Goal: Task Accomplishment & Management: Manage account settings

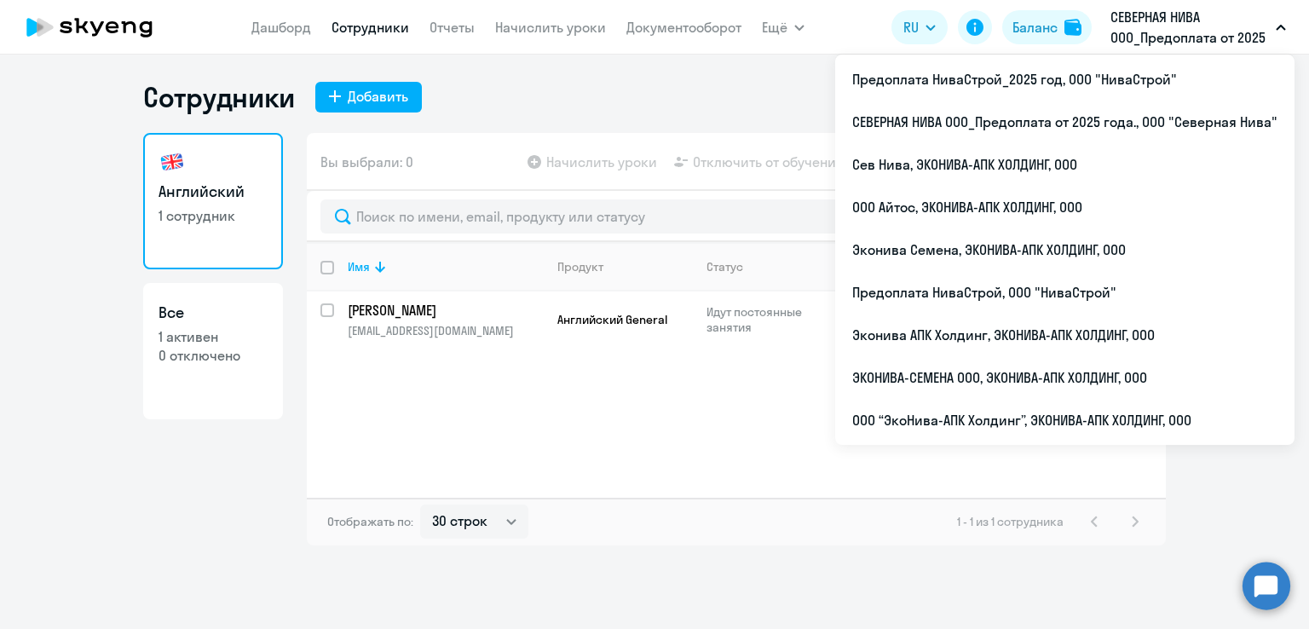
select select "30"
click at [1022, 74] on li "Предоплата НиваСтрой_2025 год, ООО "НиваСтрой"" at bounding box center [1064, 79] width 459 height 43
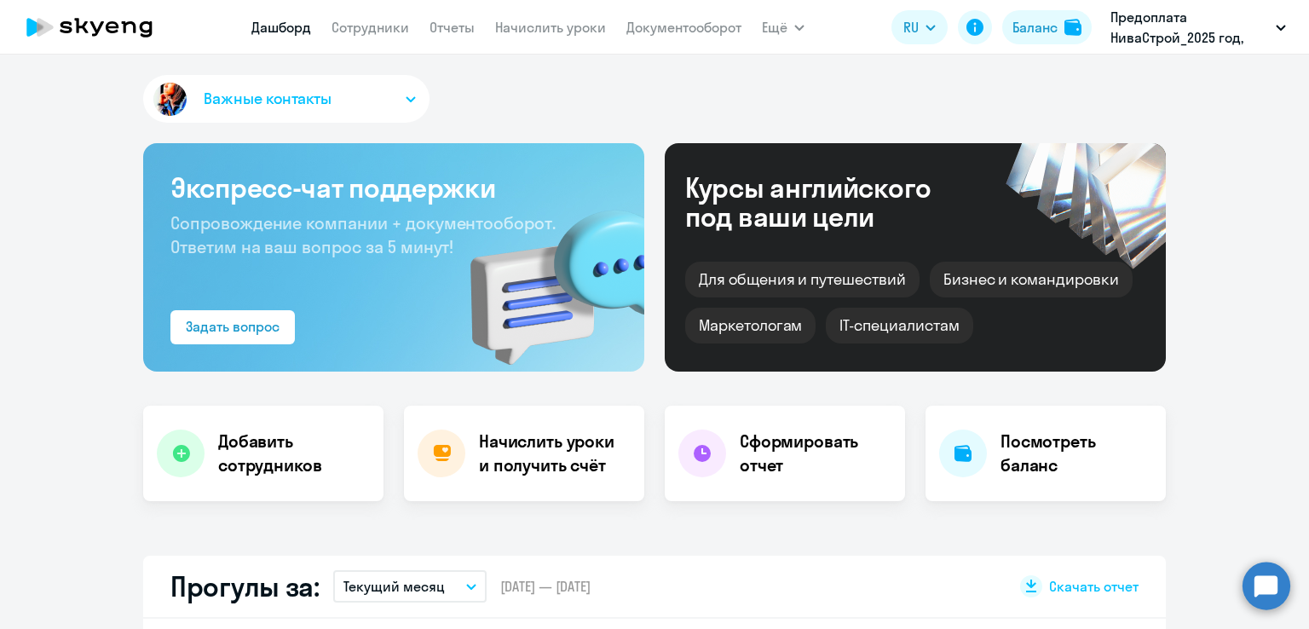
select select "30"
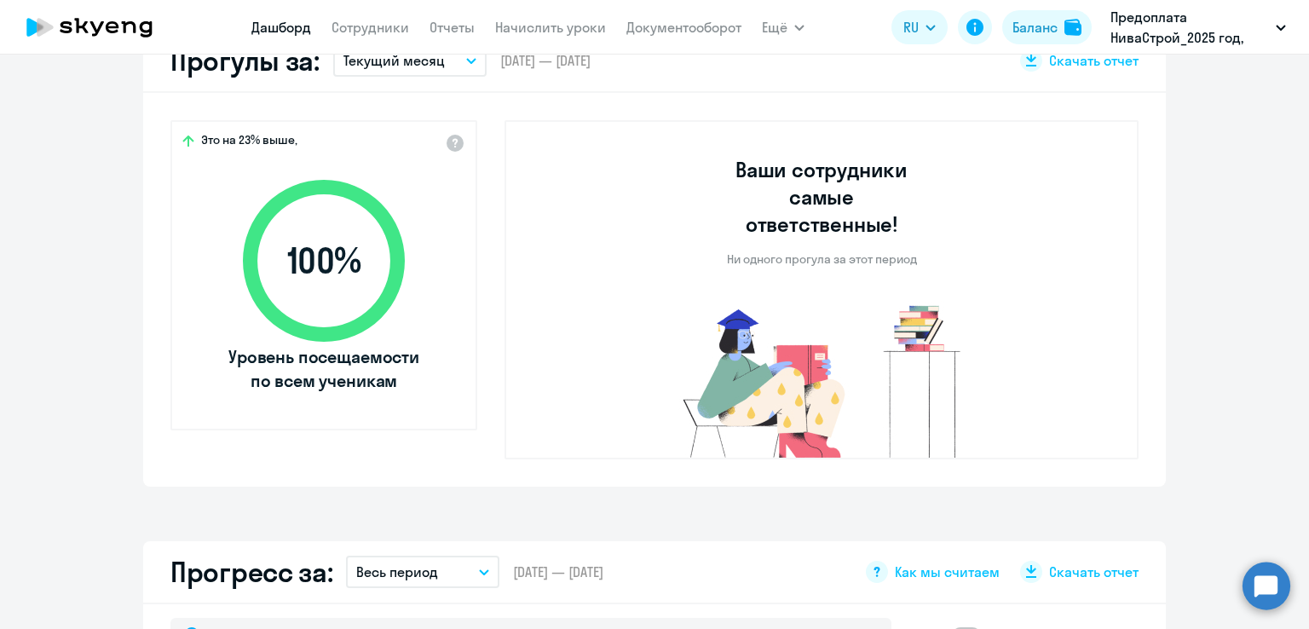
scroll to position [511, 0]
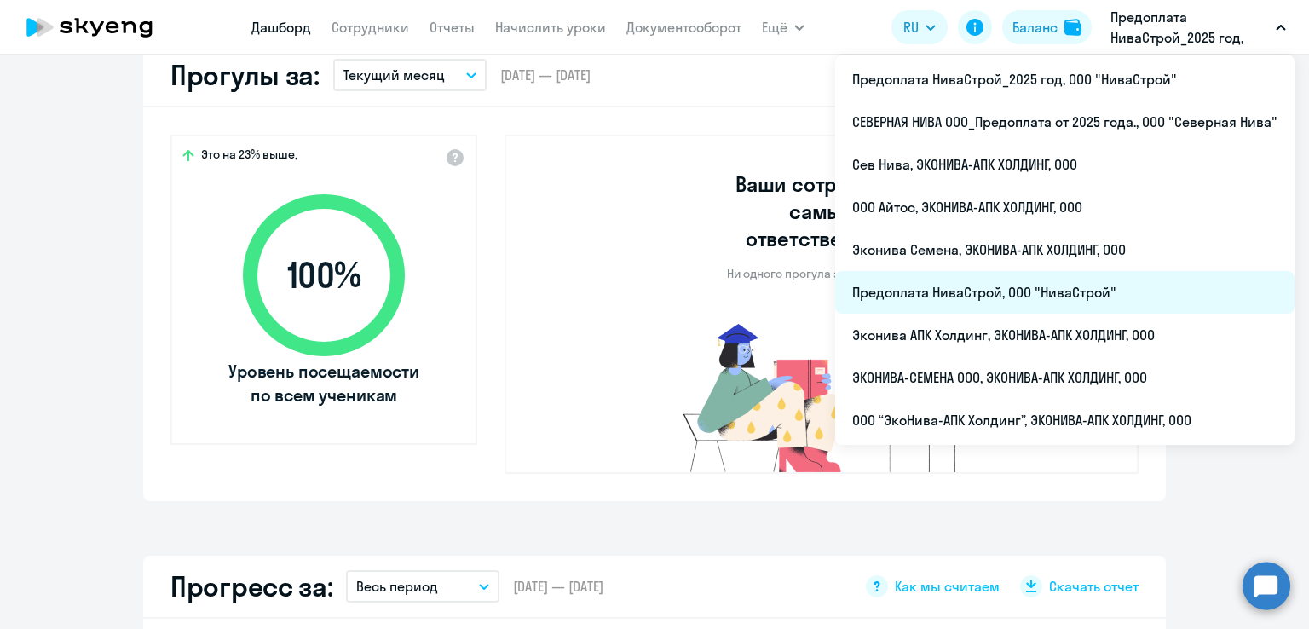
click at [957, 311] on li "Предоплата НиваСтрой, ООО "НиваСтрой"" at bounding box center [1064, 292] width 459 height 43
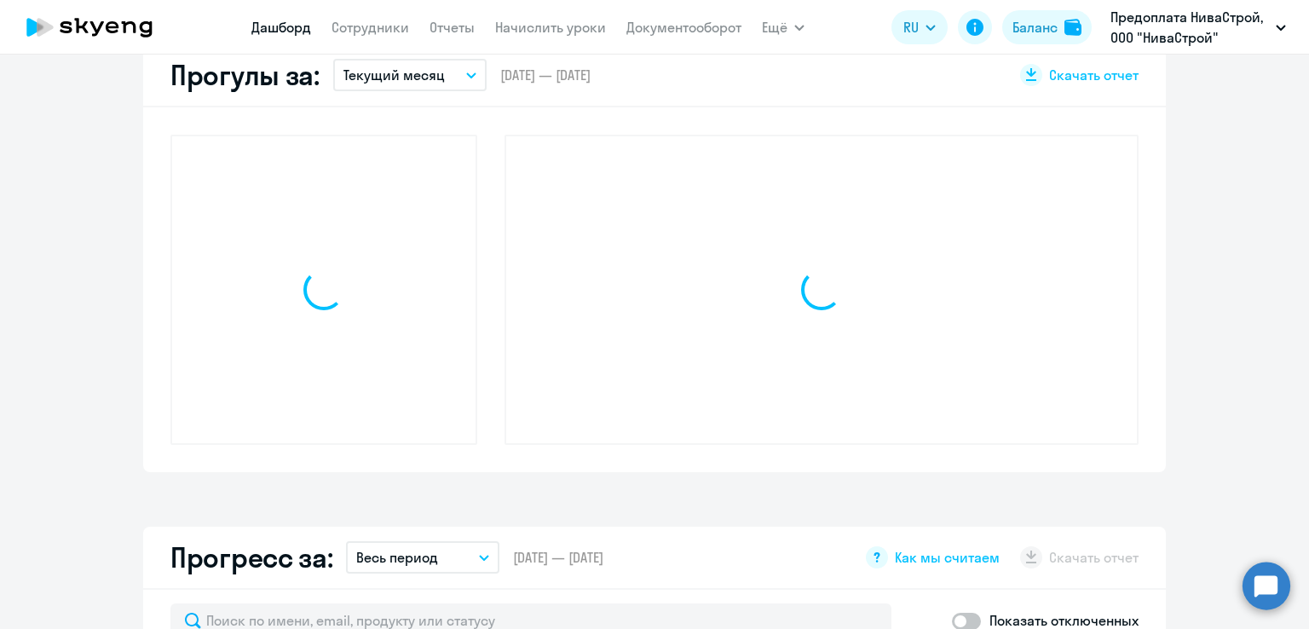
select select "30"
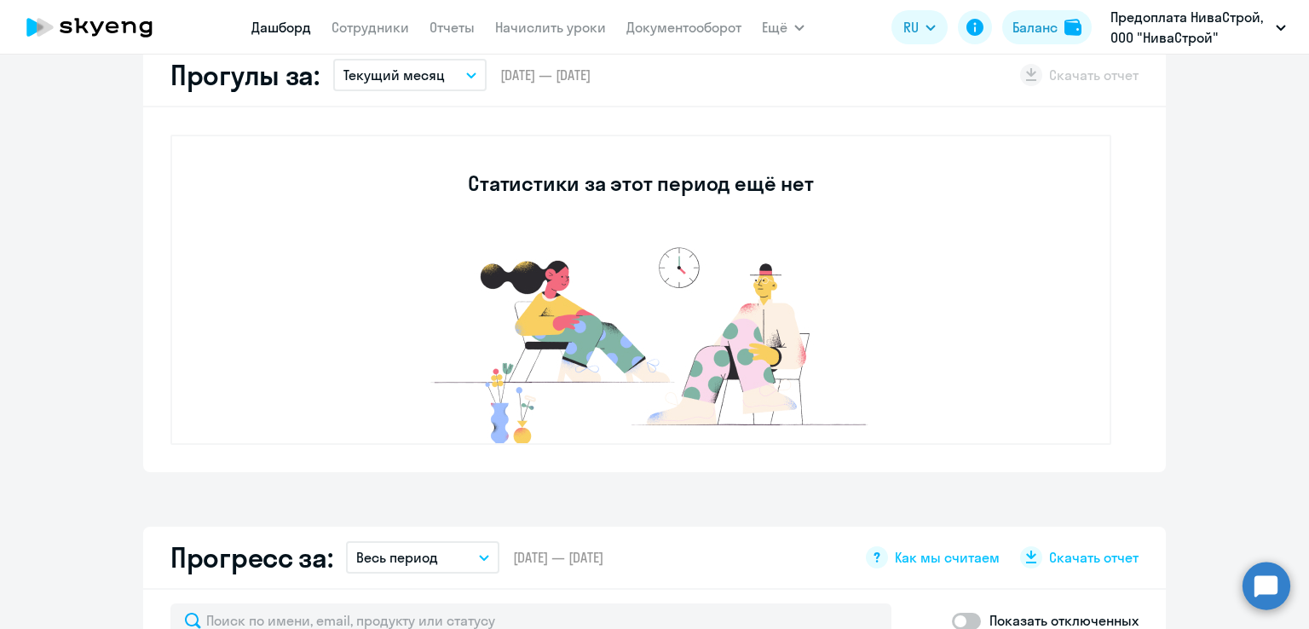
click at [957, 311] on div "Статистики за этот период ещё нет" at bounding box center [640, 290] width 941 height 310
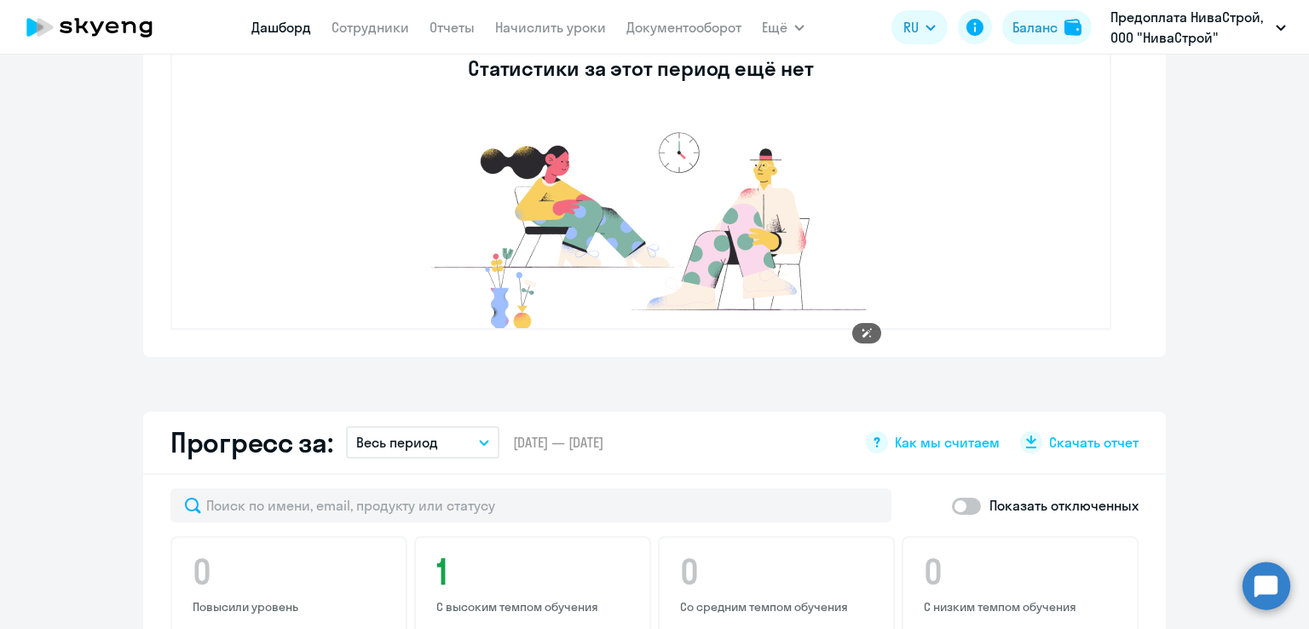
scroll to position [597, 0]
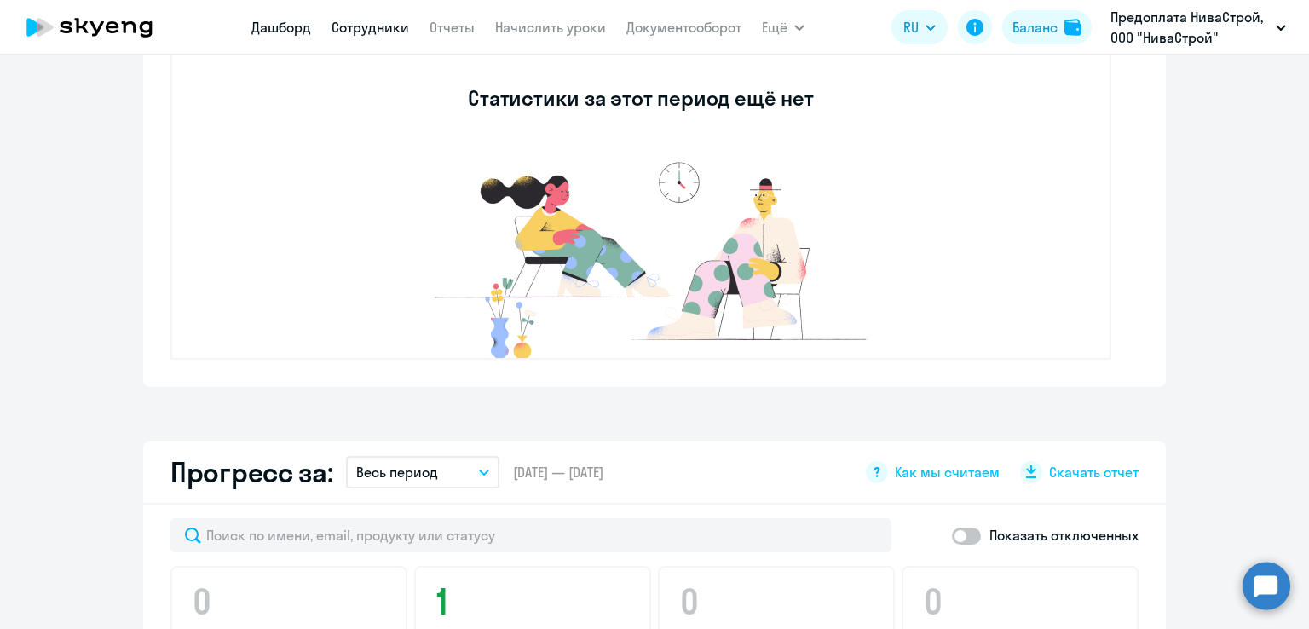
click at [358, 29] on link "Сотрудники" at bounding box center [371, 27] width 78 height 17
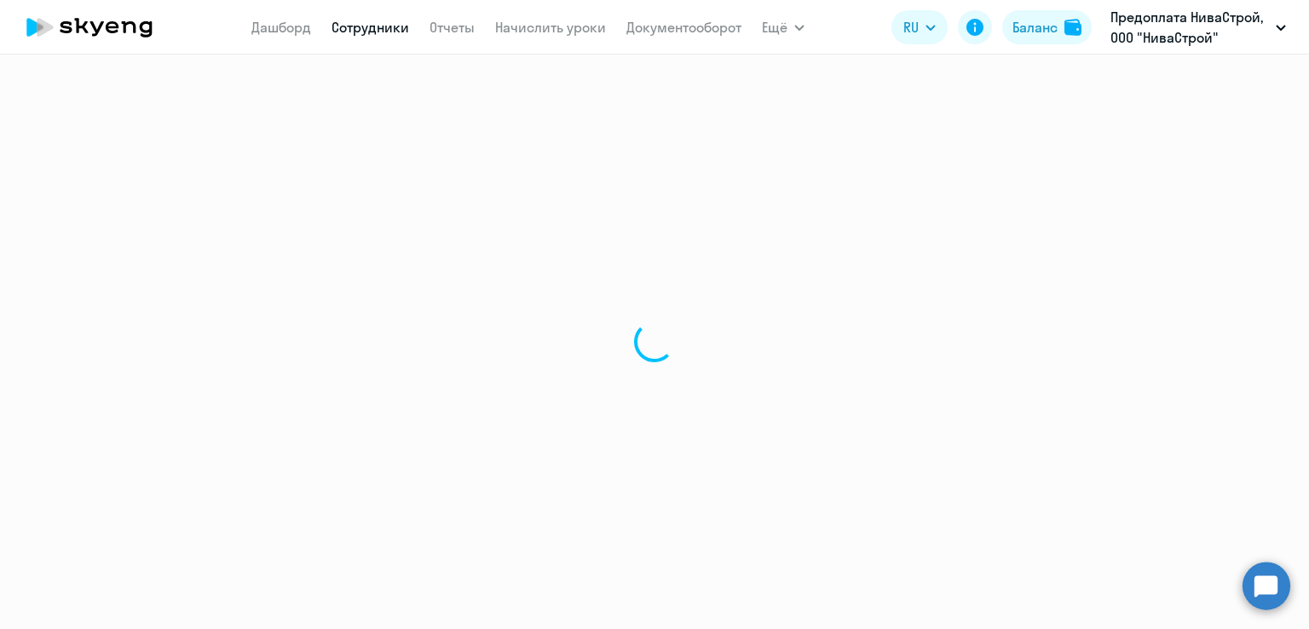
select select "30"
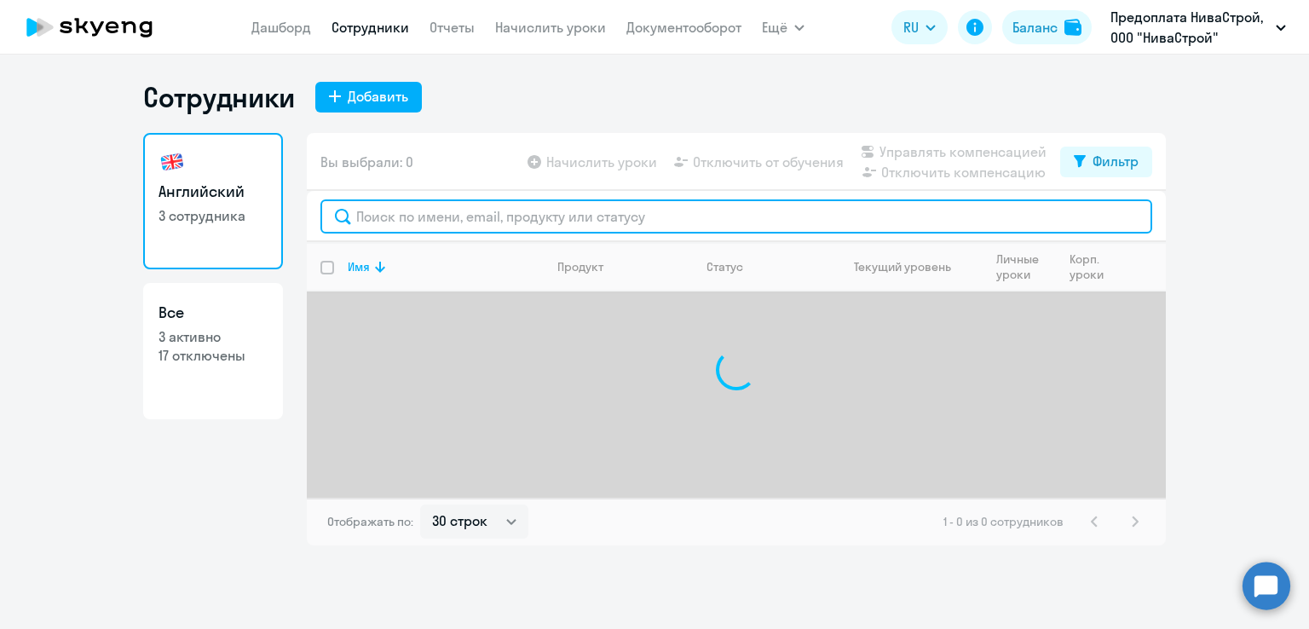
click at [412, 211] on input "text" at bounding box center [736, 216] width 832 height 34
type input "r"
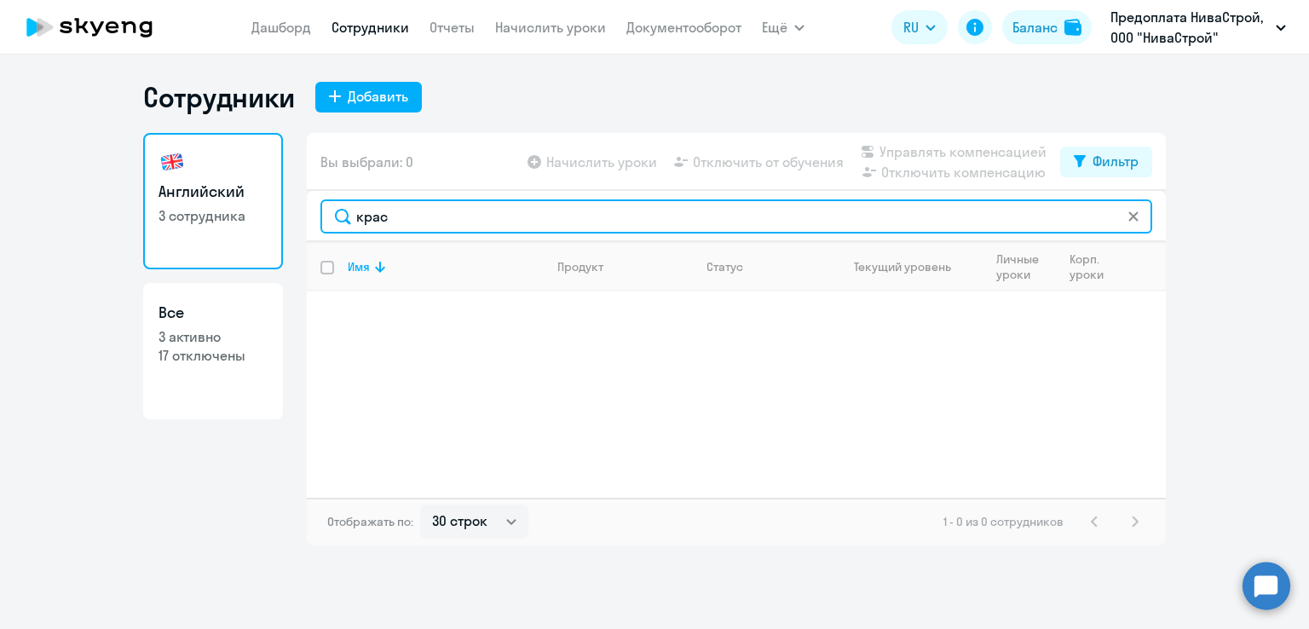
click at [406, 226] on input "крас" at bounding box center [736, 216] width 832 height 34
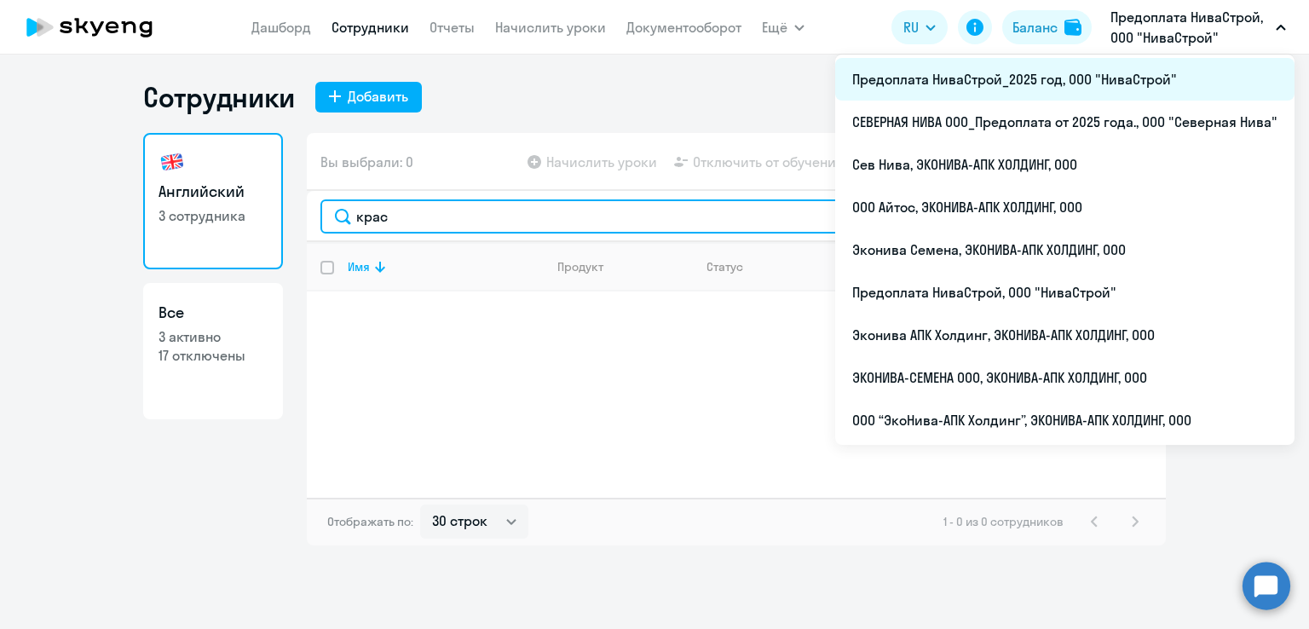
type input "крас"
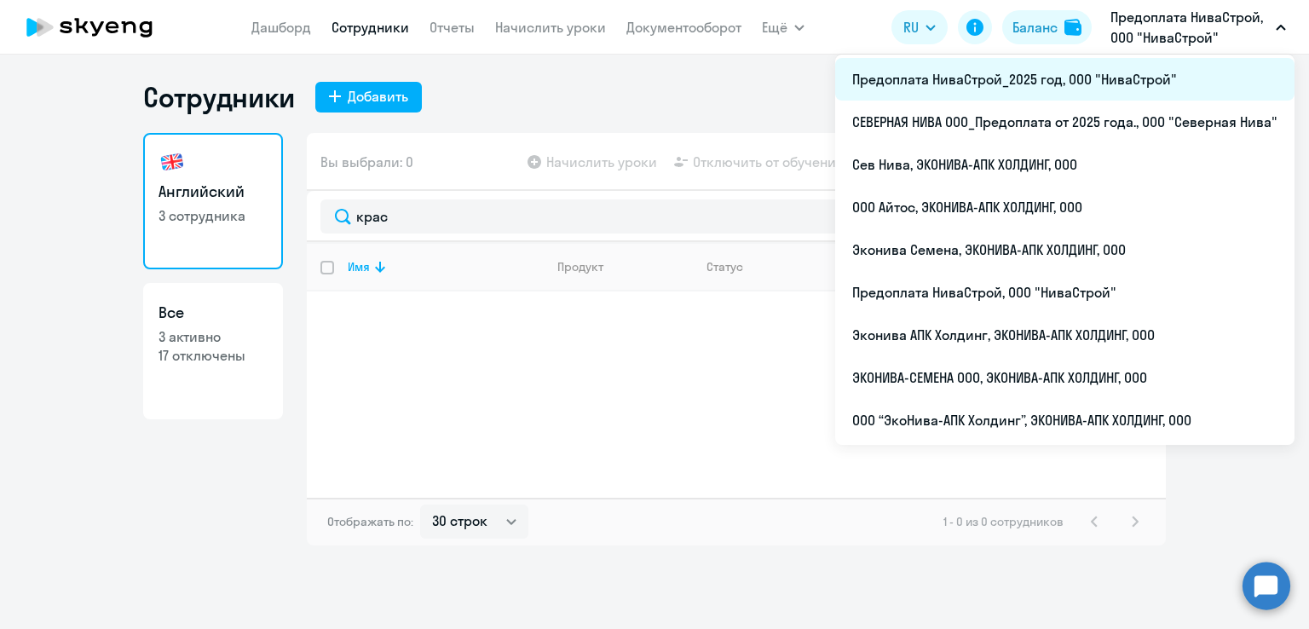
click at [955, 82] on li "Предоплата НиваСтрой_2025 год, ООО "НиваСтрой"" at bounding box center [1064, 79] width 459 height 43
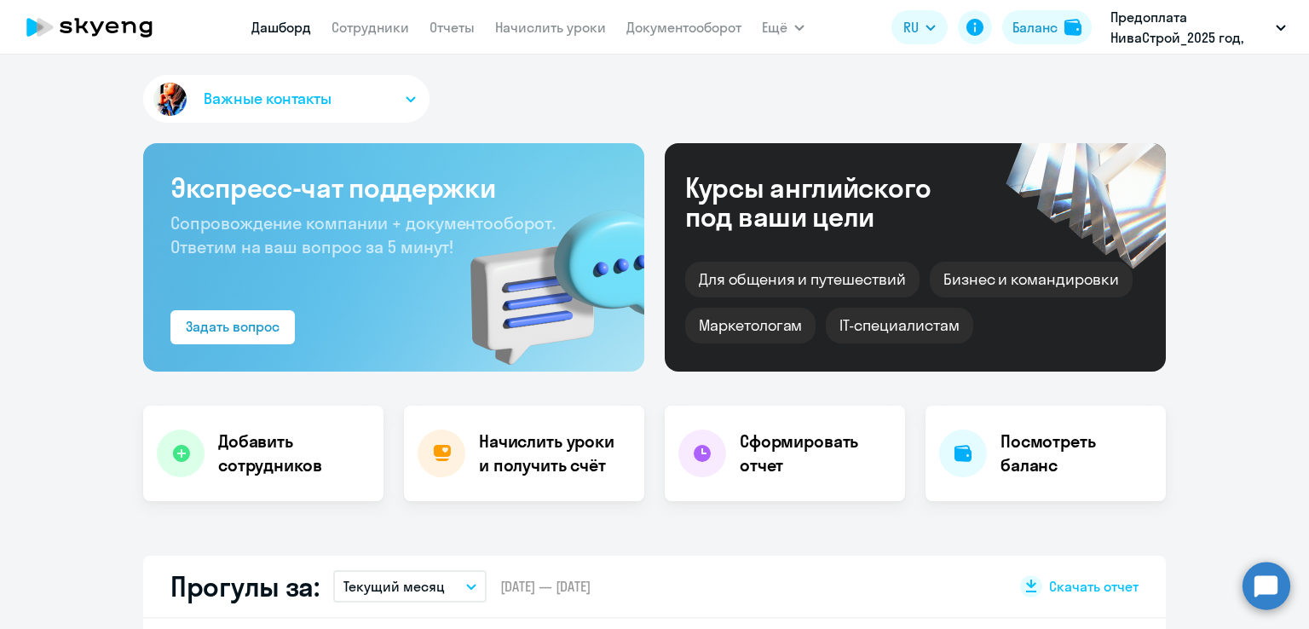
select select "30"
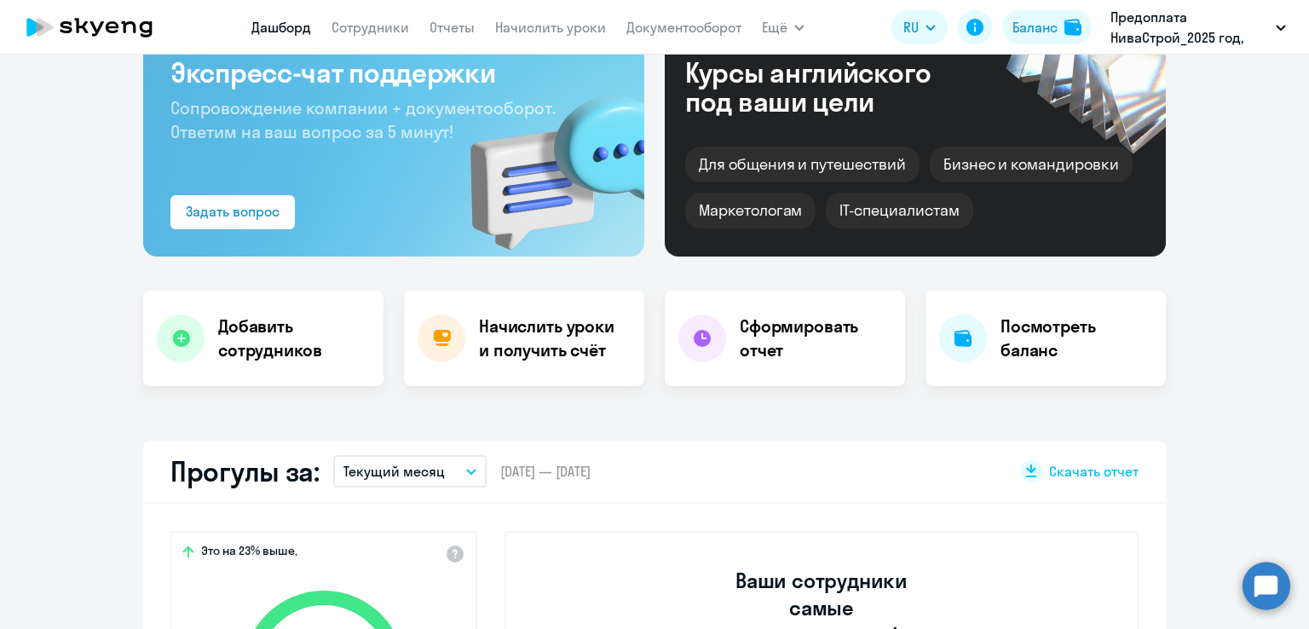
scroll to position [85, 0]
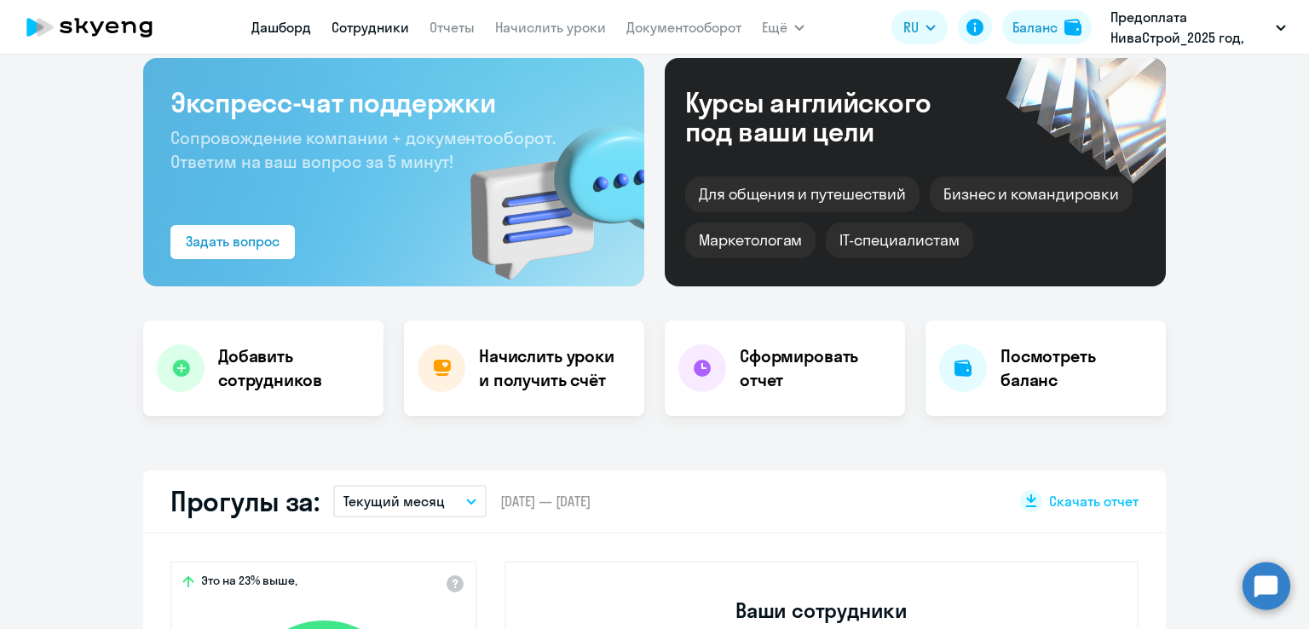
click at [381, 31] on link "Сотрудники" at bounding box center [371, 27] width 78 height 17
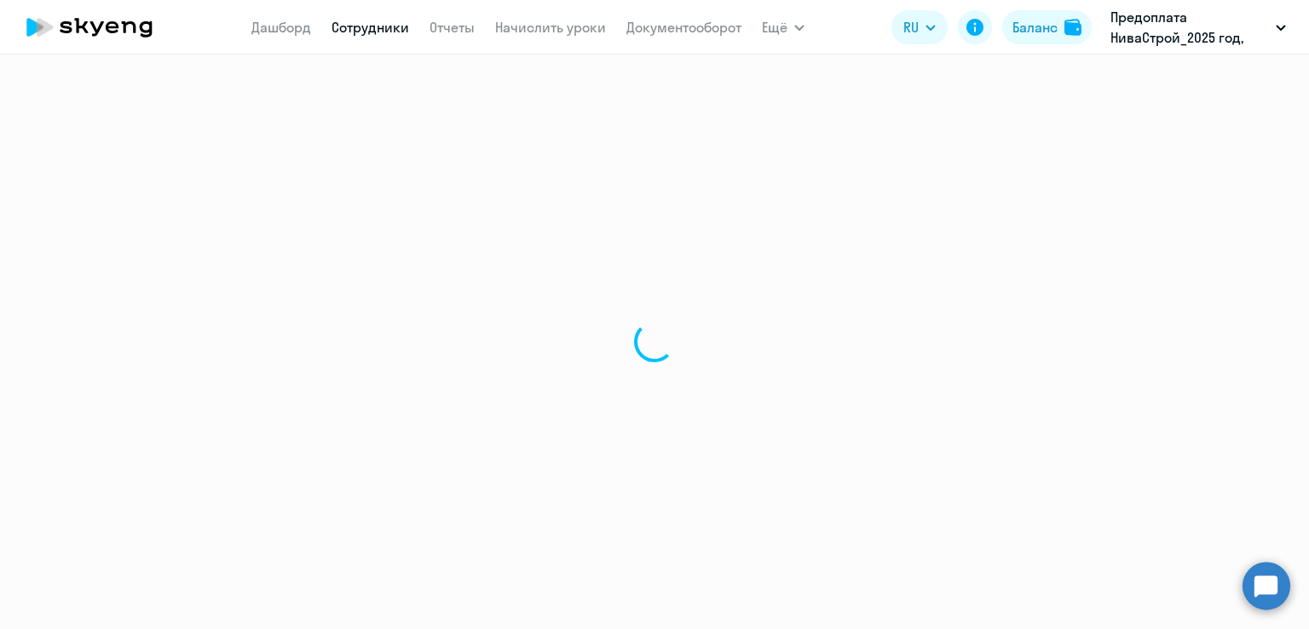
select select "30"
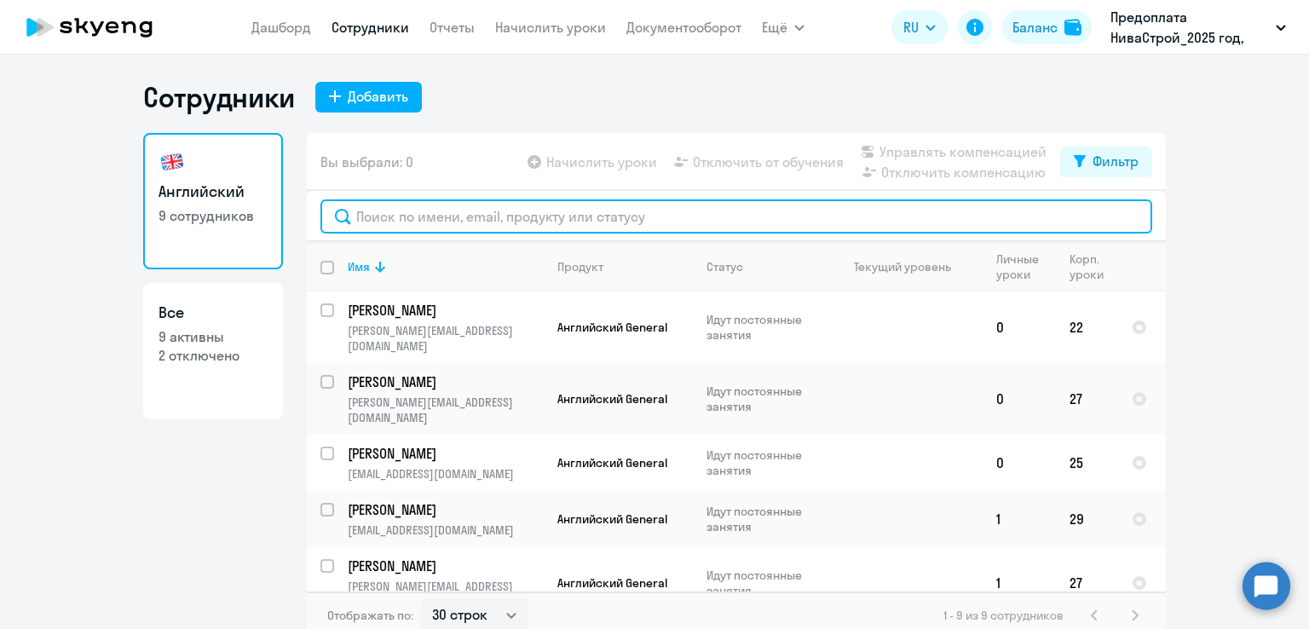
click at [446, 219] on input "text" at bounding box center [736, 216] width 832 height 34
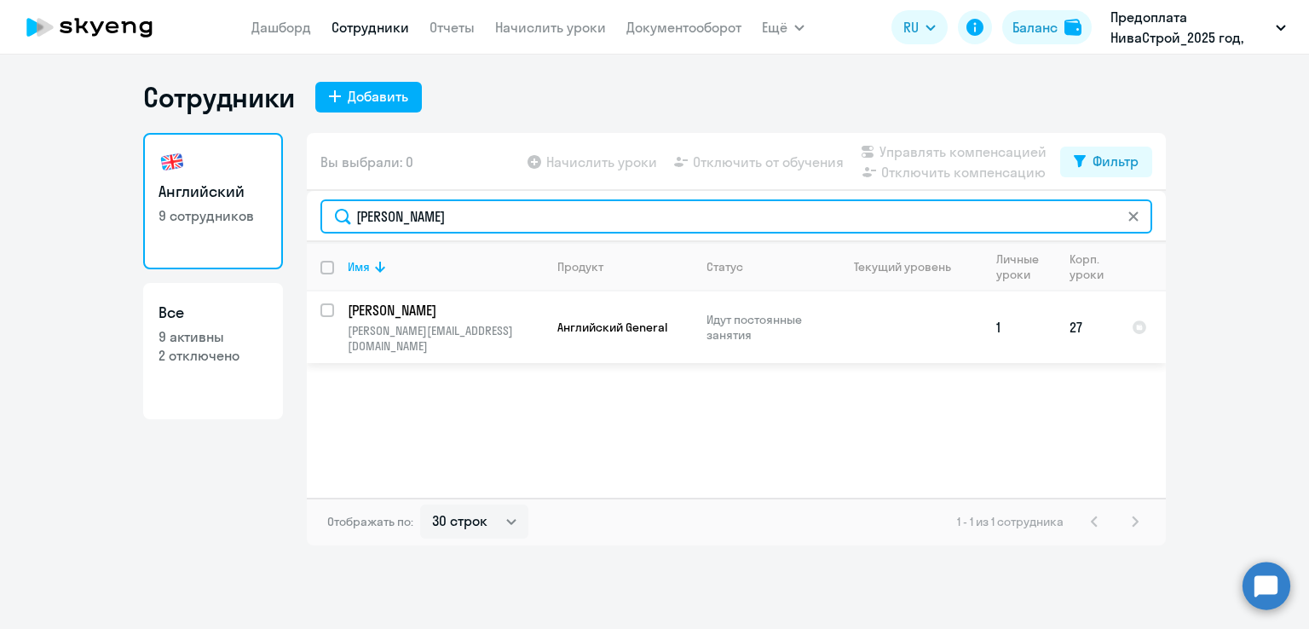
type input "[PERSON_NAME]"
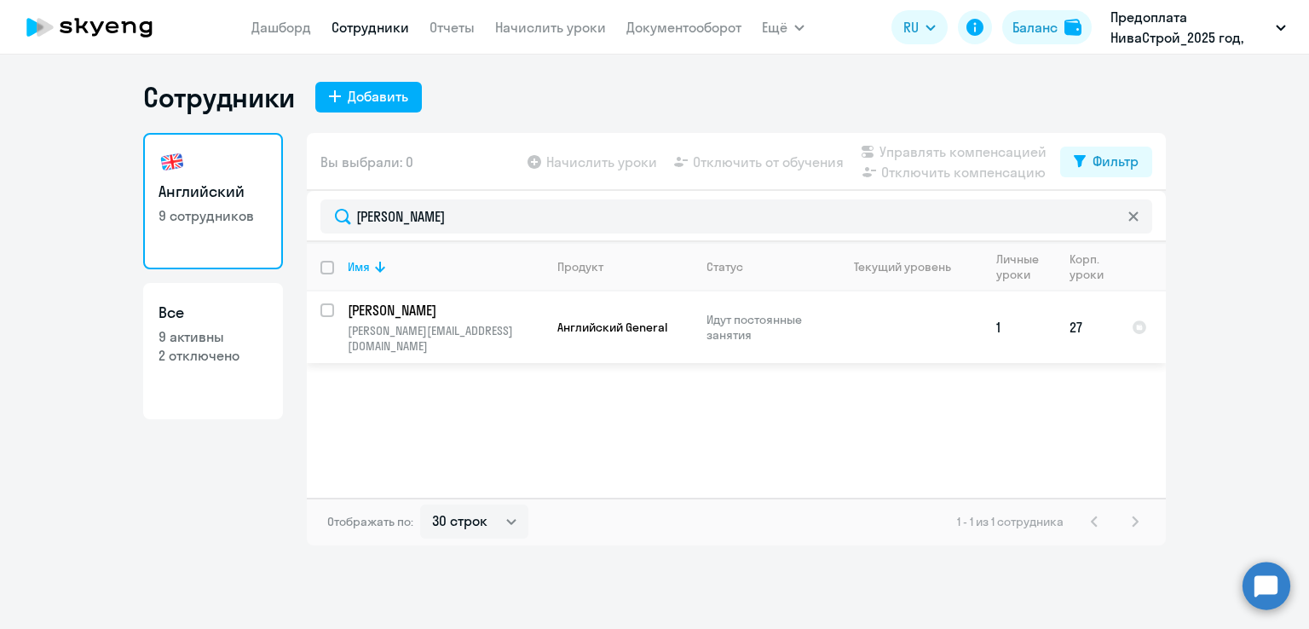
click at [465, 320] on td "[PERSON_NAME] [PERSON_NAME][EMAIL_ADDRESS][DOMAIN_NAME]" at bounding box center [439, 327] width 210 height 72
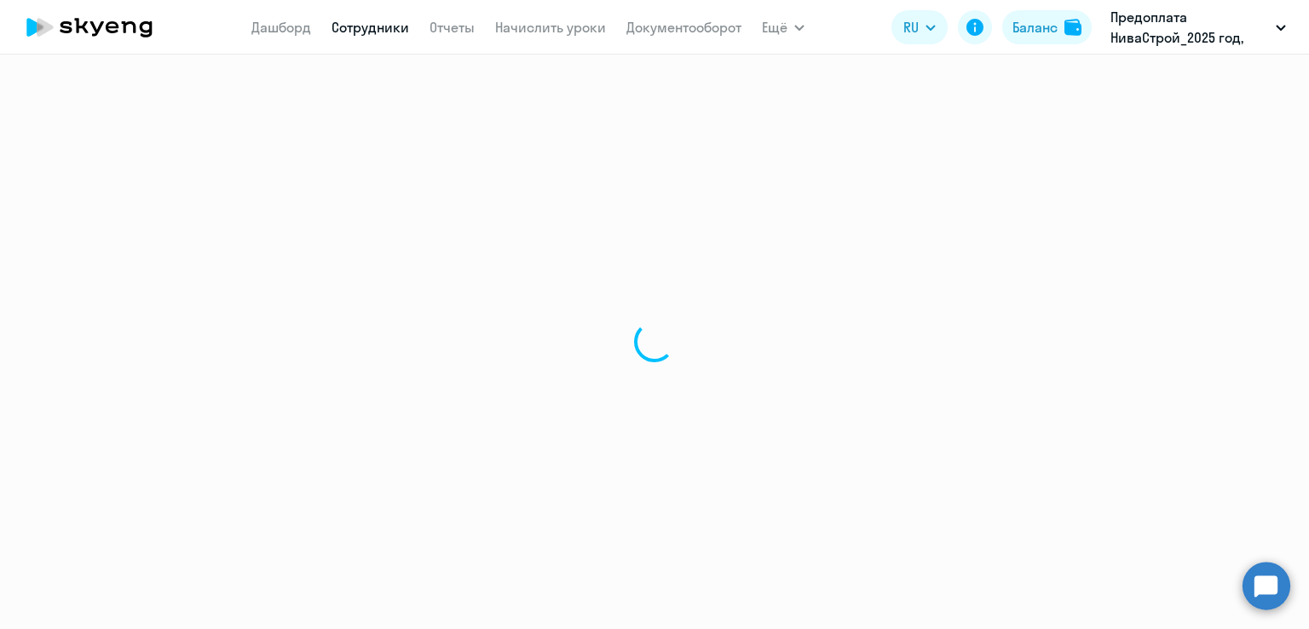
select select "english"
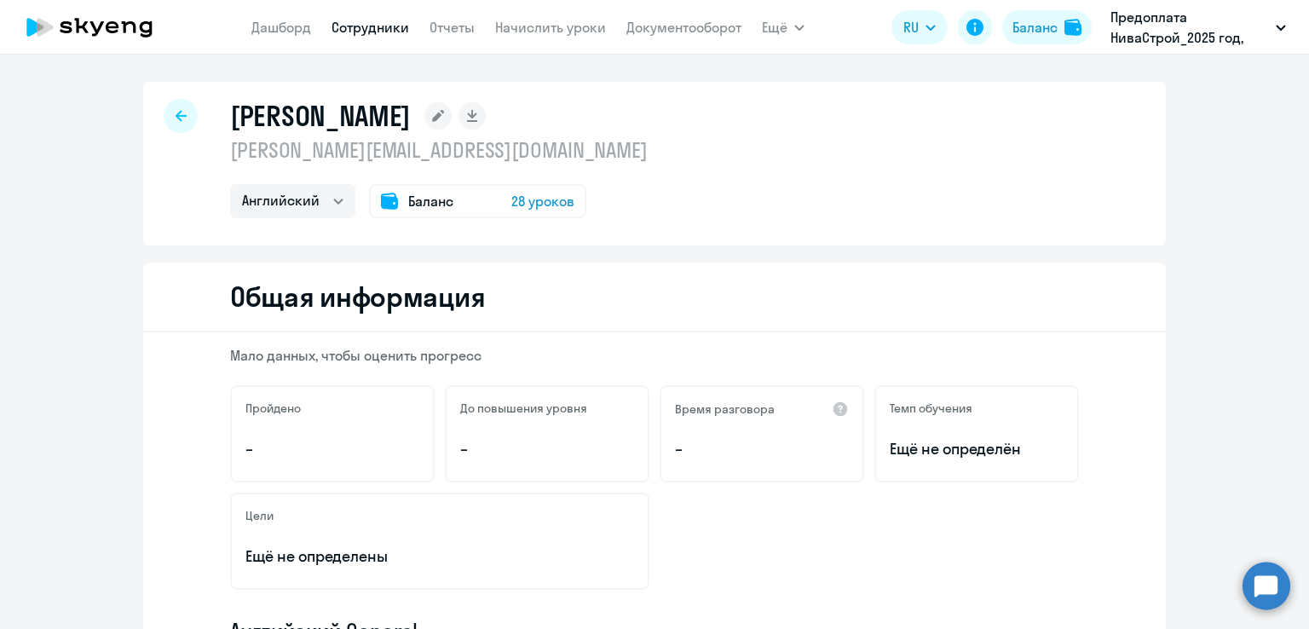
click at [176, 120] on icon at bounding box center [181, 116] width 11 height 12
select select "30"
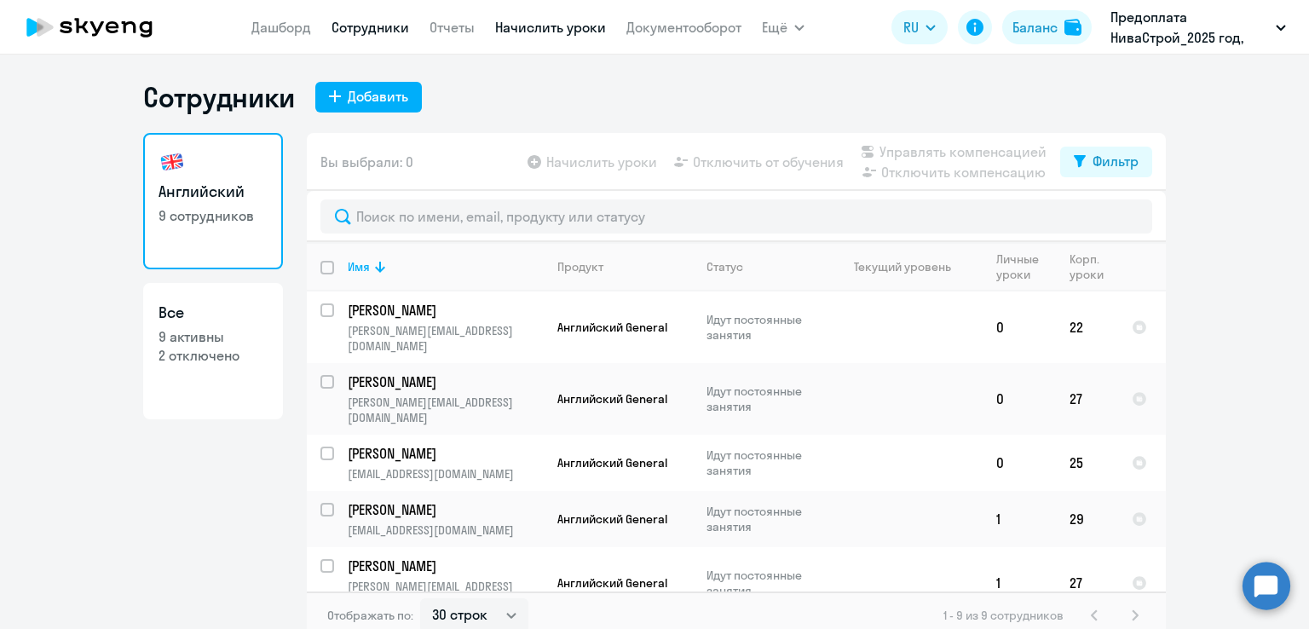
click at [539, 32] on link "Начислить уроки" at bounding box center [550, 27] width 111 height 17
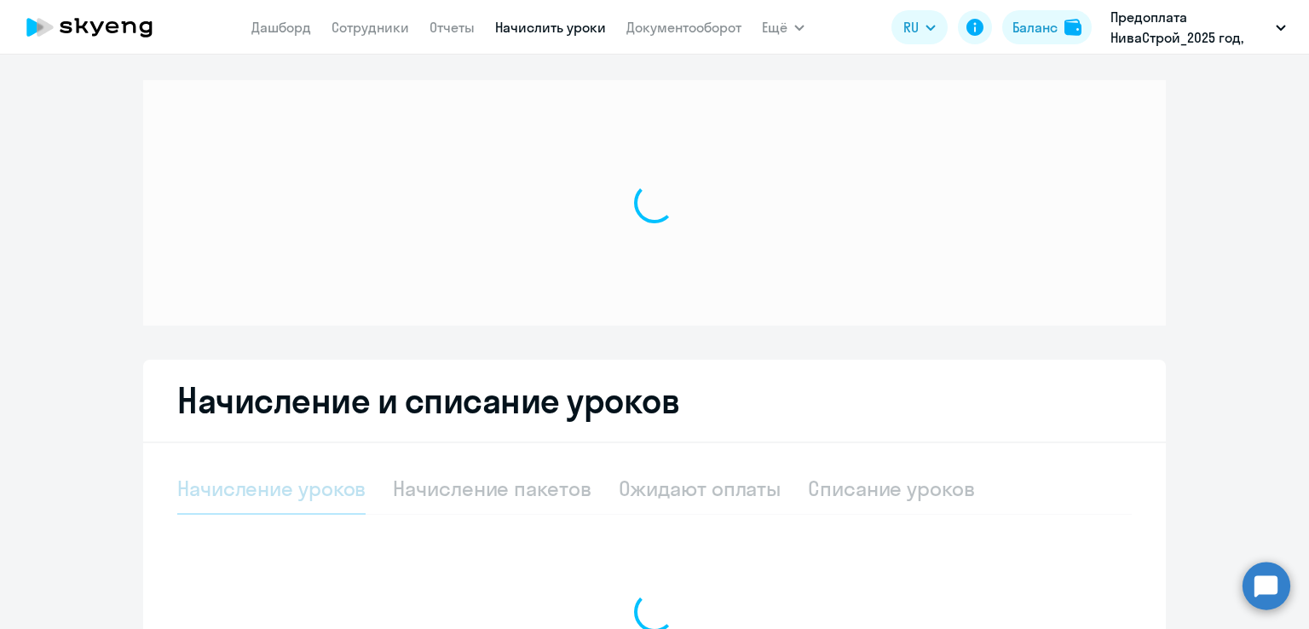
select select "10"
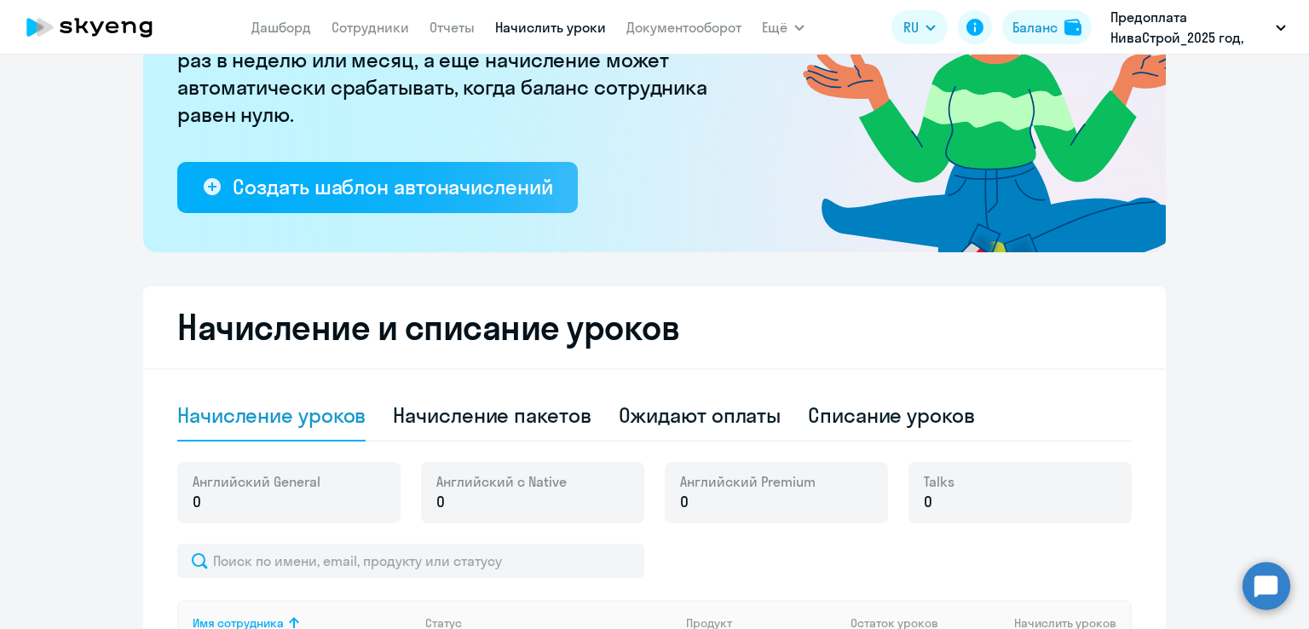
scroll to position [256, 0]
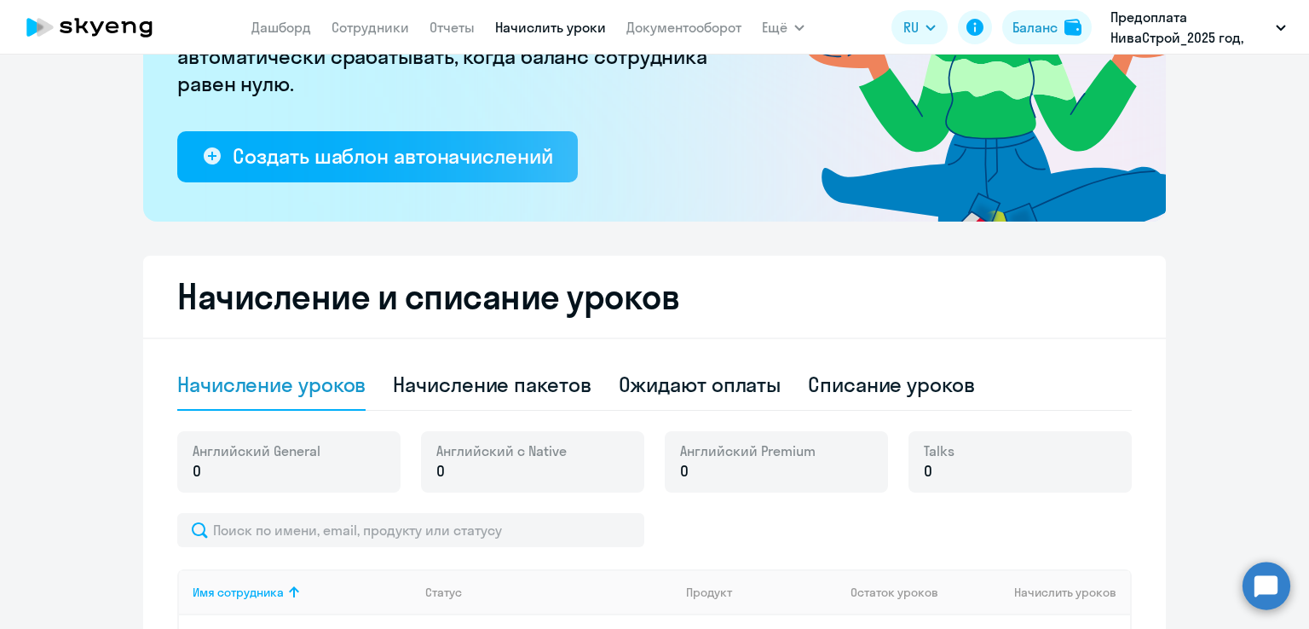
drag, startPoint x: 880, startPoint y: 397, endPoint x: 673, endPoint y: 420, distance: 207.5
click at [878, 397] on div "Списание уроков" at bounding box center [891, 384] width 167 height 27
select select "10"
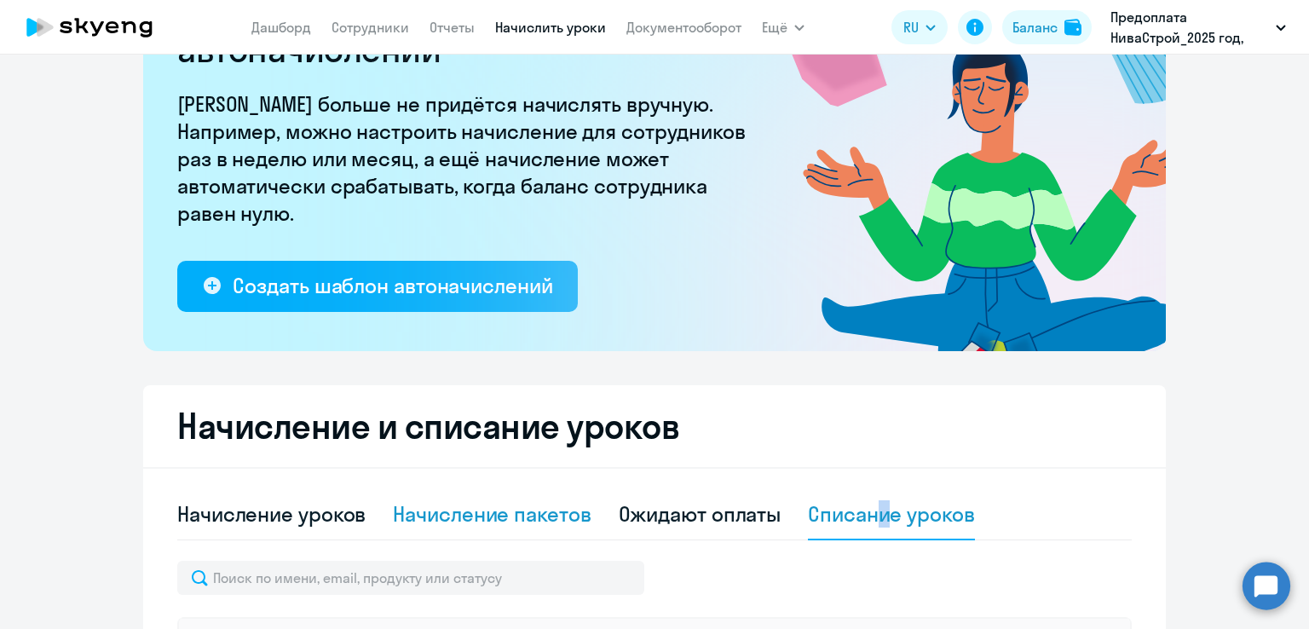
scroll to position [170, 0]
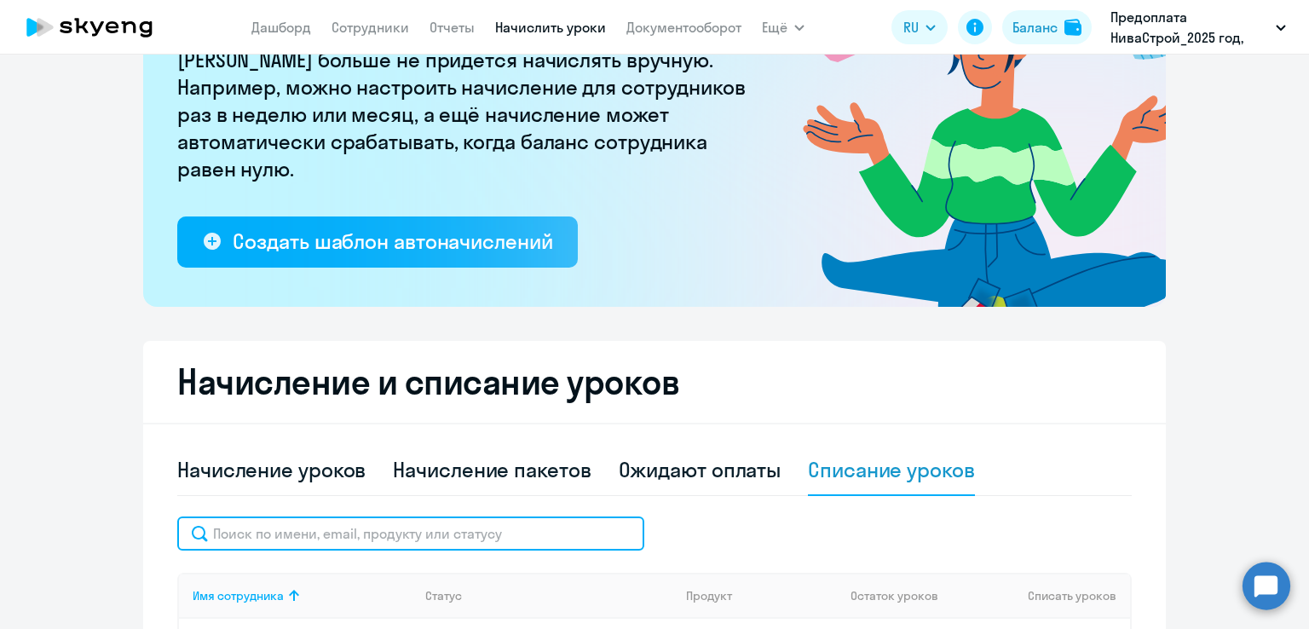
click at [475, 543] on input "text" at bounding box center [410, 533] width 467 height 34
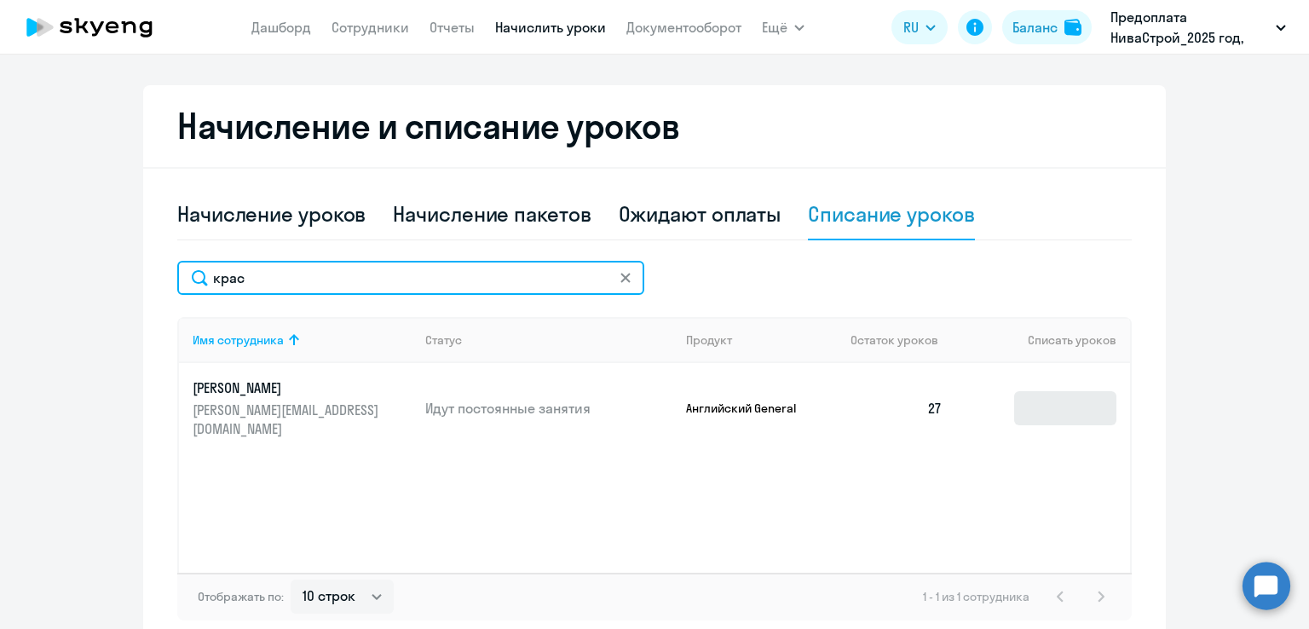
type input "крас"
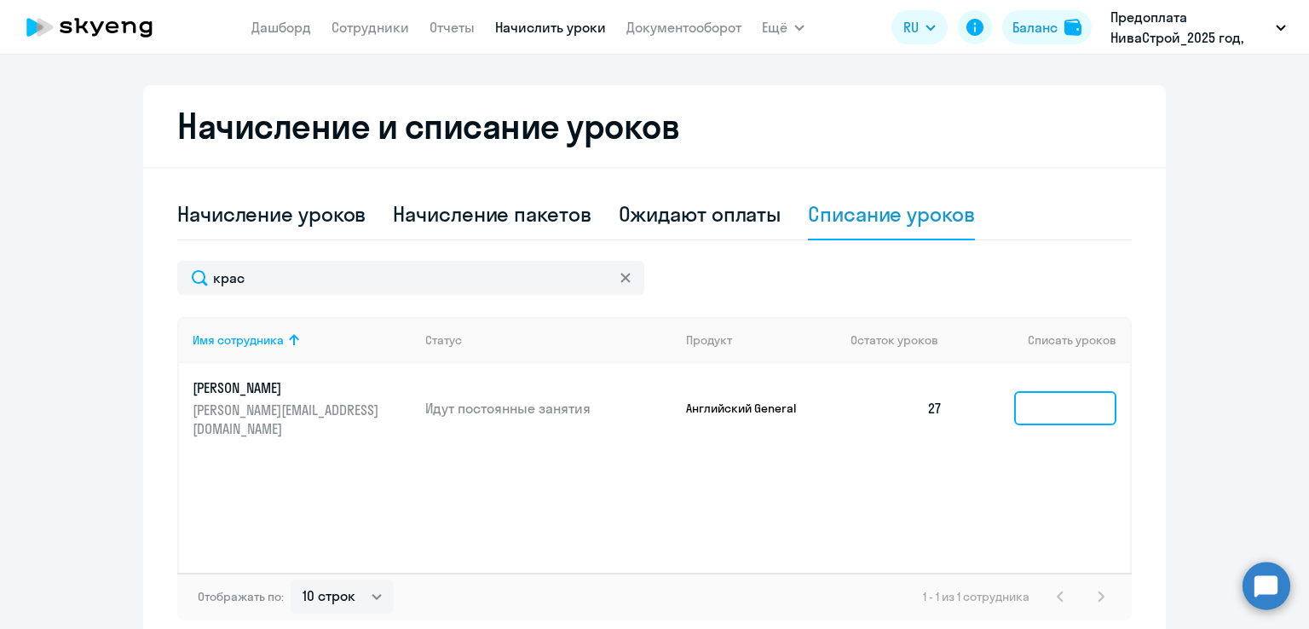
click at [1023, 400] on input at bounding box center [1065, 408] width 102 height 34
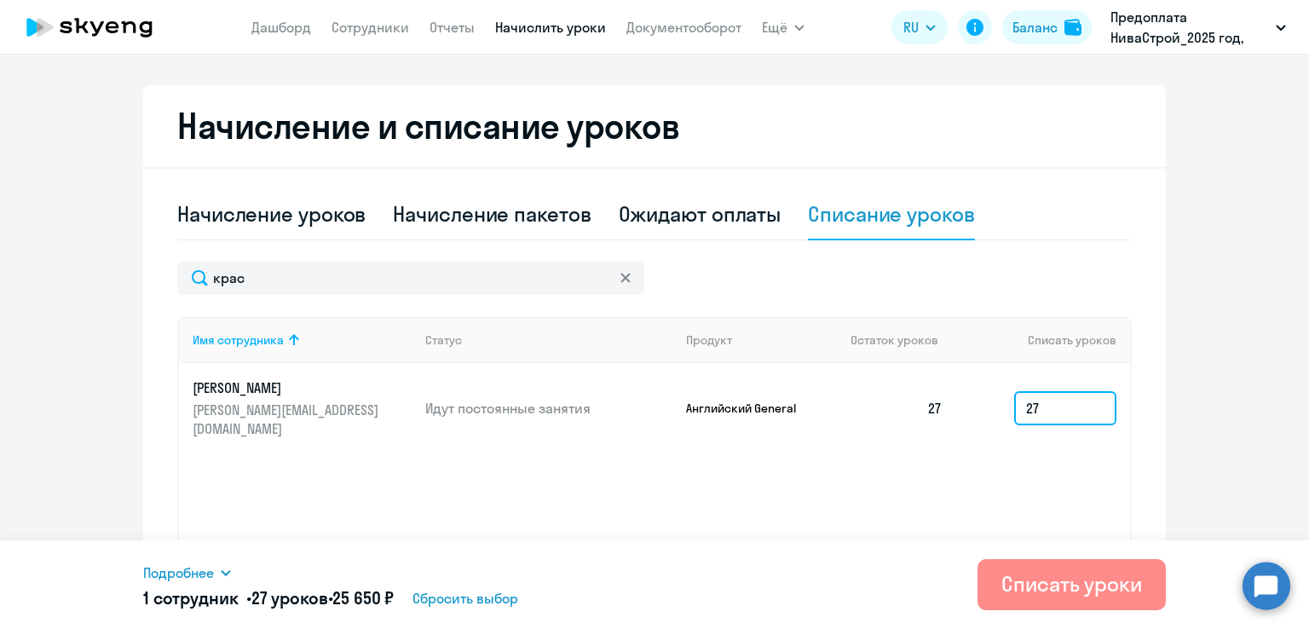
type input "27"
click at [1051, 568] on button "Списать уроки" at bounding box center [1072, 584] width 188 height 51
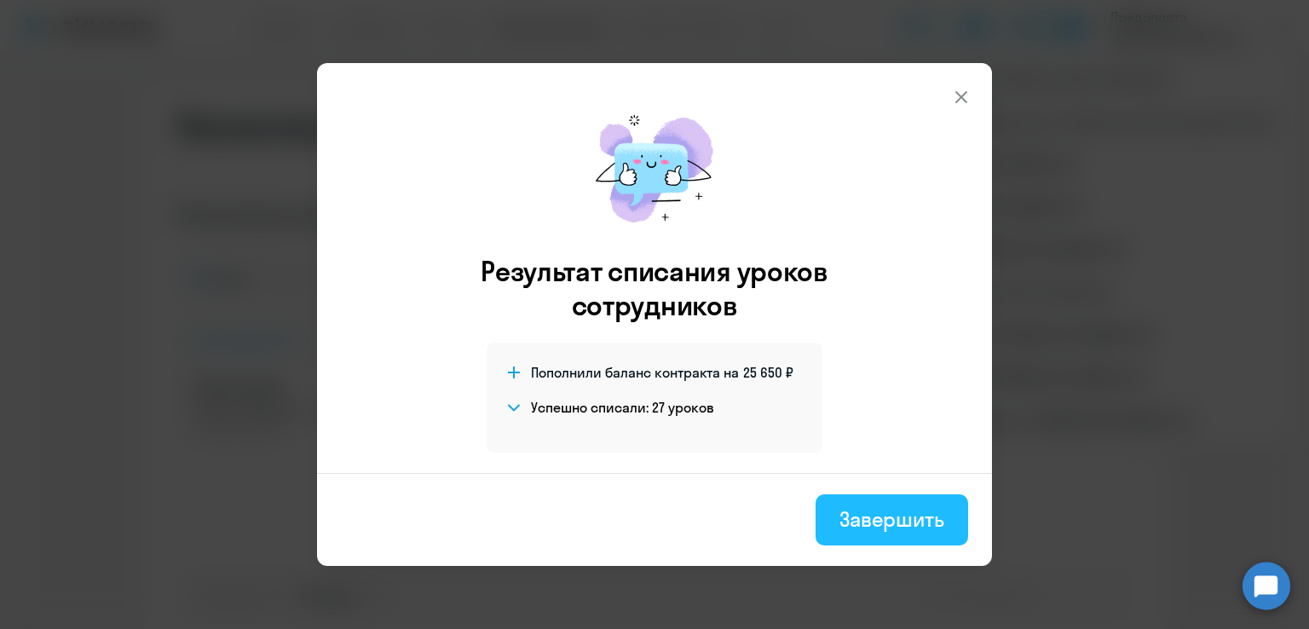
click at [855, 505] on div "Завершить" at bounding box center [891, 518] width 105 height 27
